Goal: Information Seeking & Learning: Learn about a topic

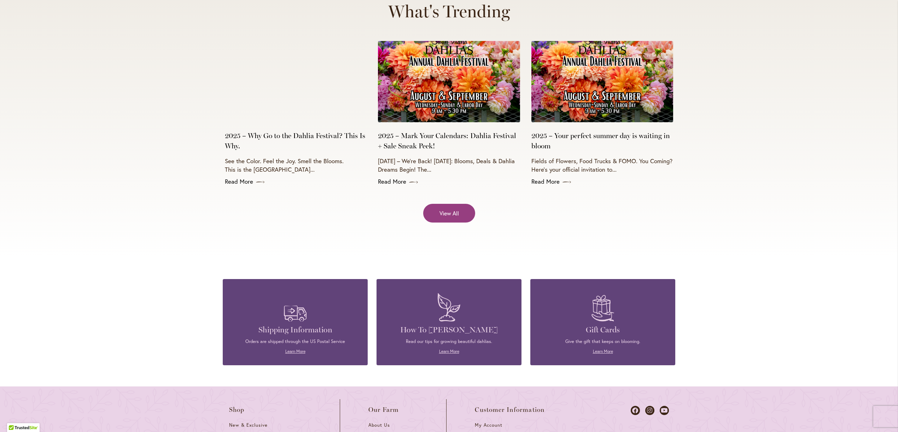
scroll to position [2922, 0]
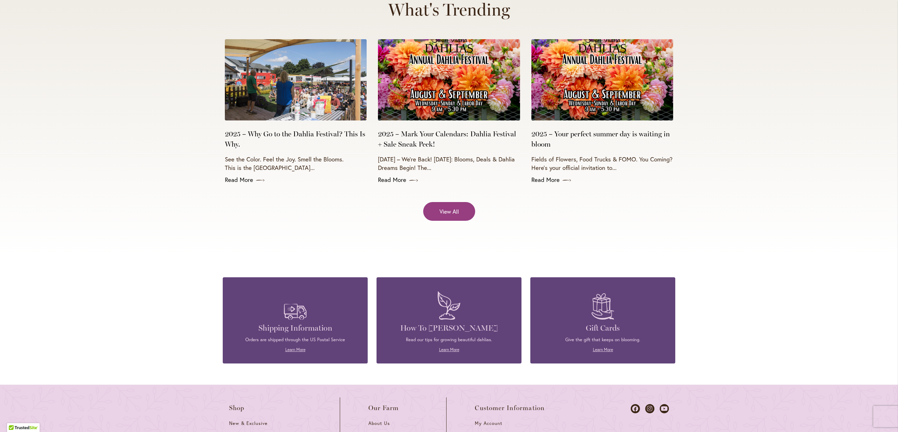
click at [420, 73] on img at bounding box center [449, 79] width 142 height 81
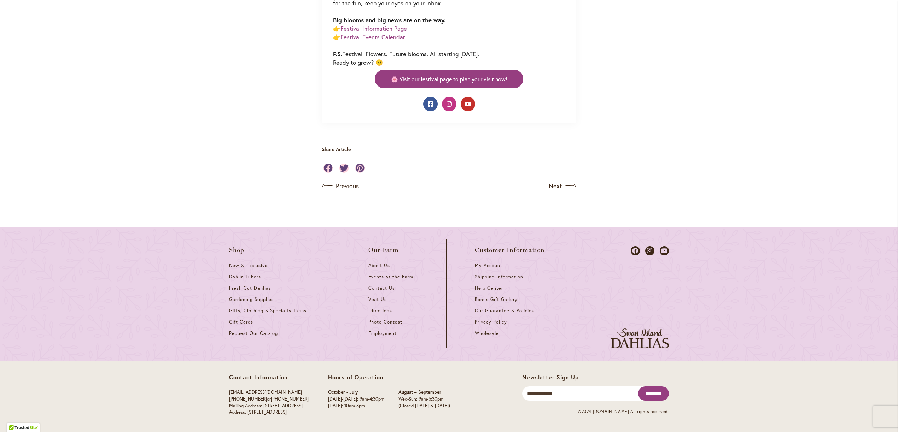
scroll to position [703, 0]
click at [385, 33] on link "Festival Information Page" at bounding box center [374, 28] width 66 height 8
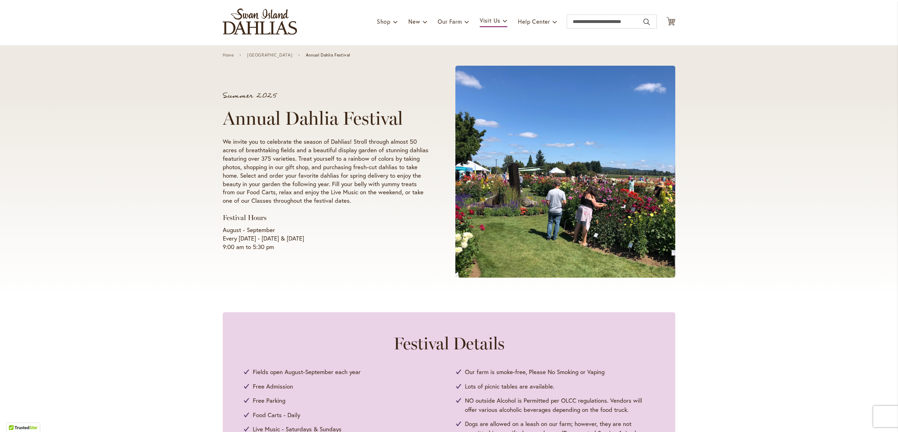
scroll to position [41, 0]
